Goal: Transaction & Acquisition: Purchase product/service

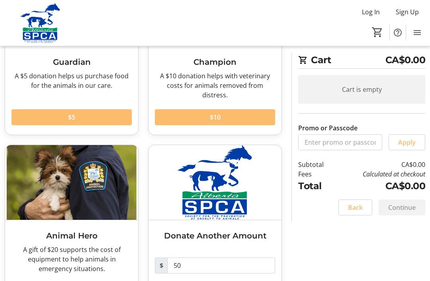
scroll to position [130, 0]
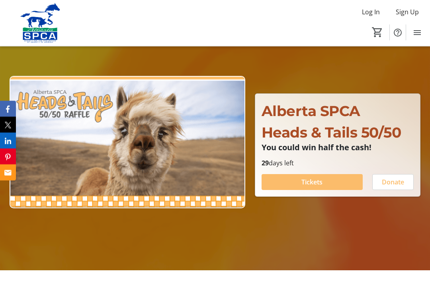
scroll to position [51, 0]
click at [267, 192] on span at bounding box center [311, 182] width 101 height 19
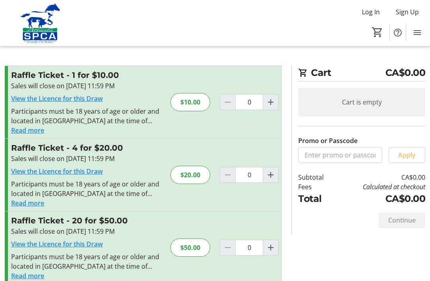
click at [17, 272] on button "Read more" at bounding box center [27, 276] width 33 height 10
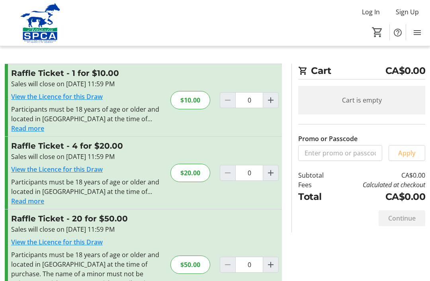
scroll to position [2, 0]
click at [17, 202] on button "Read more" at bounding box center [27, 202] width 33 height 10
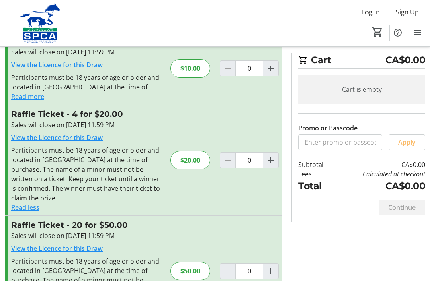
scroll to position [117, 0]
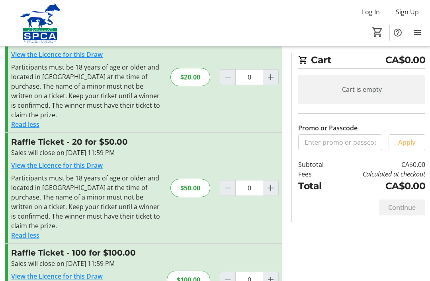
click at [27, 29] on img at bounding box center [40, 23] width 71 height 40
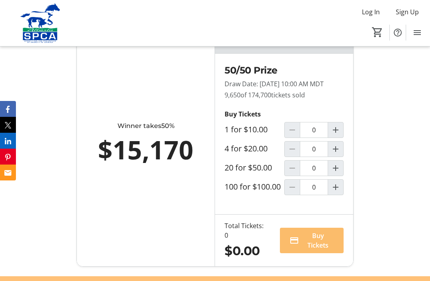
scroll to position [539, 0]
